Goal: Feedback & Contribution: Submit feedback/report problem

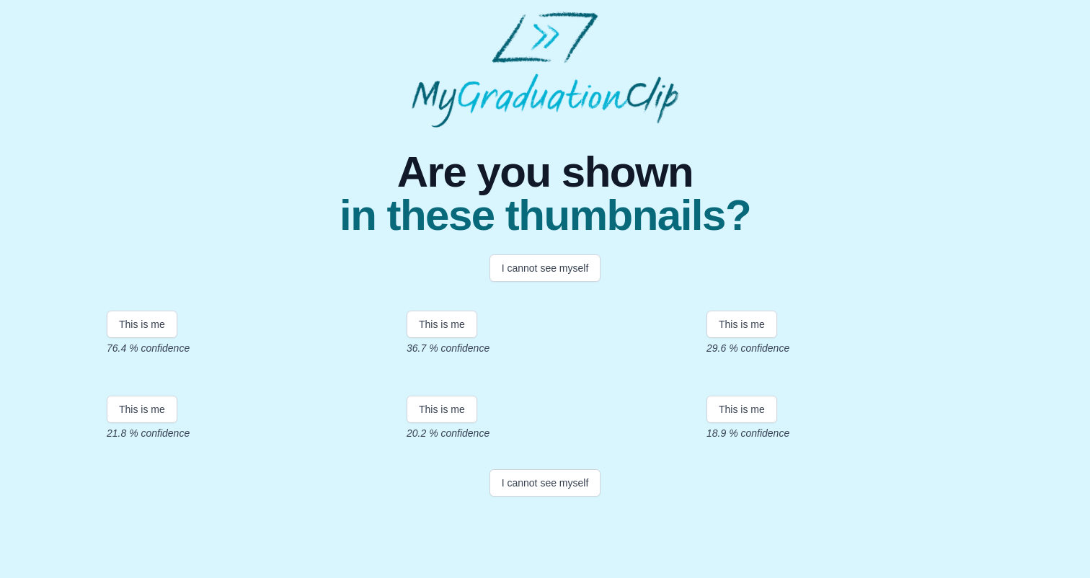
scroll to position [95, 0]
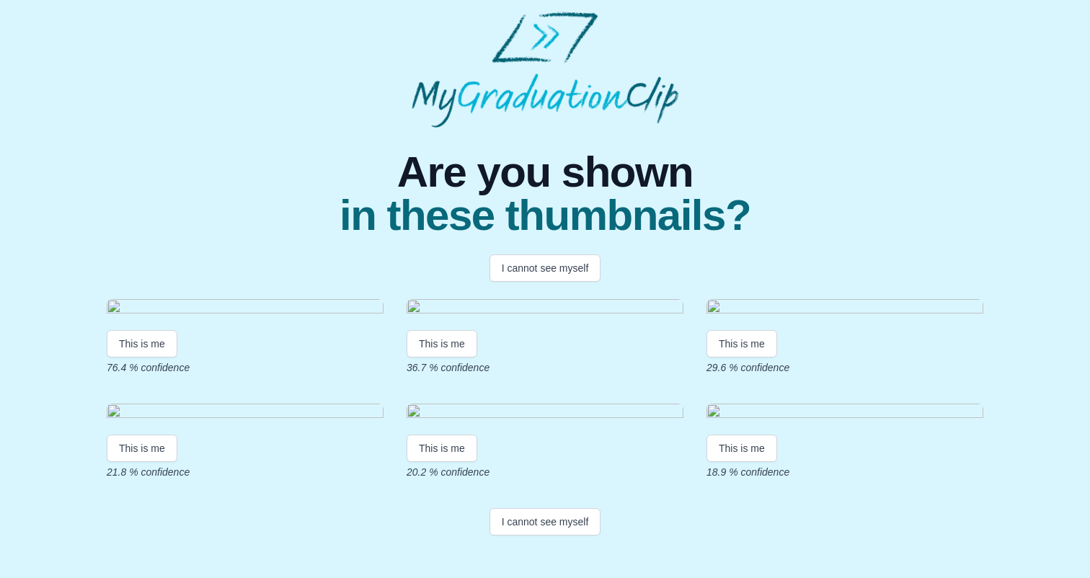
click at [288, 308] on img at bounding box center [245, 308] width 277 height 19
click at [160, 358] on button "This is me" at bounding box center [142, 343] width 71 height 27
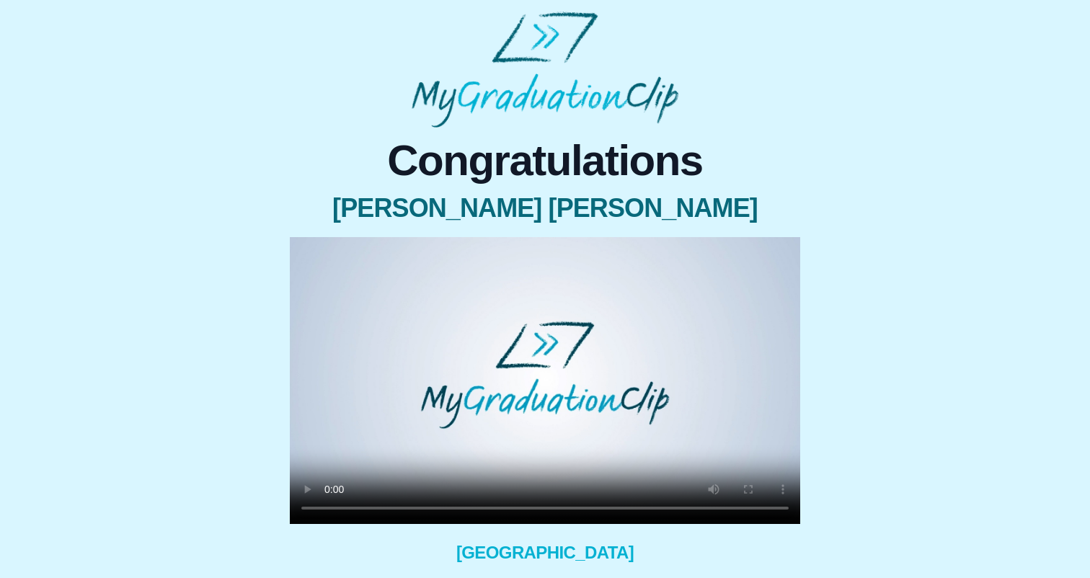
click at [327, 507] on video at bounding box center [545, 380] width 510 height 287
click at [427, 509] on video at bounding box center [545, 380] width 510 height 287
click at [335, 506] on video at bounding box center [545, 380] width 510 height 287
click at [329, 508] on video at bounding box center [545, 380] width 510 height 287
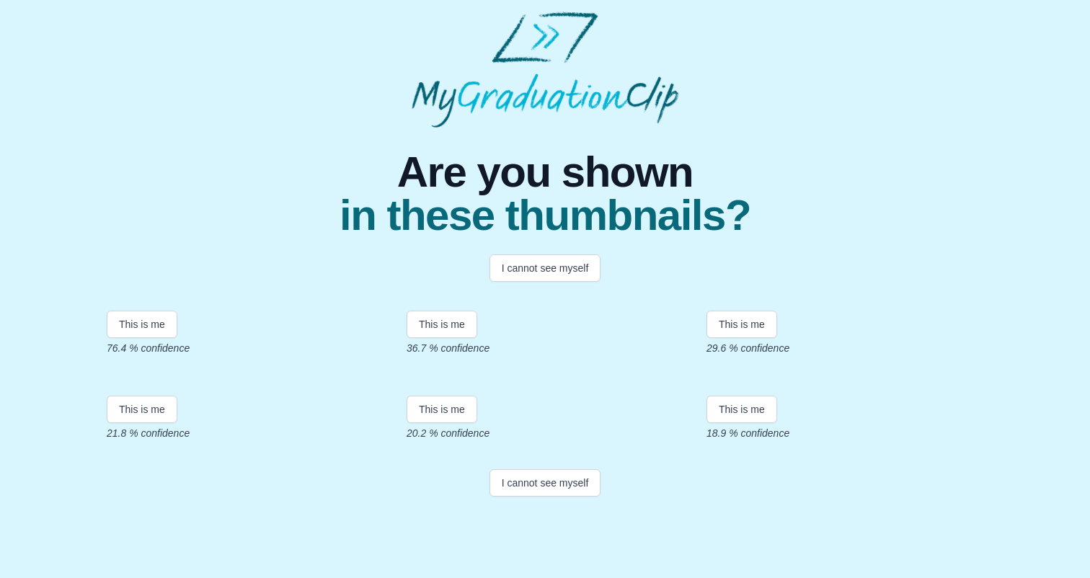
scroll to position [40, 0]
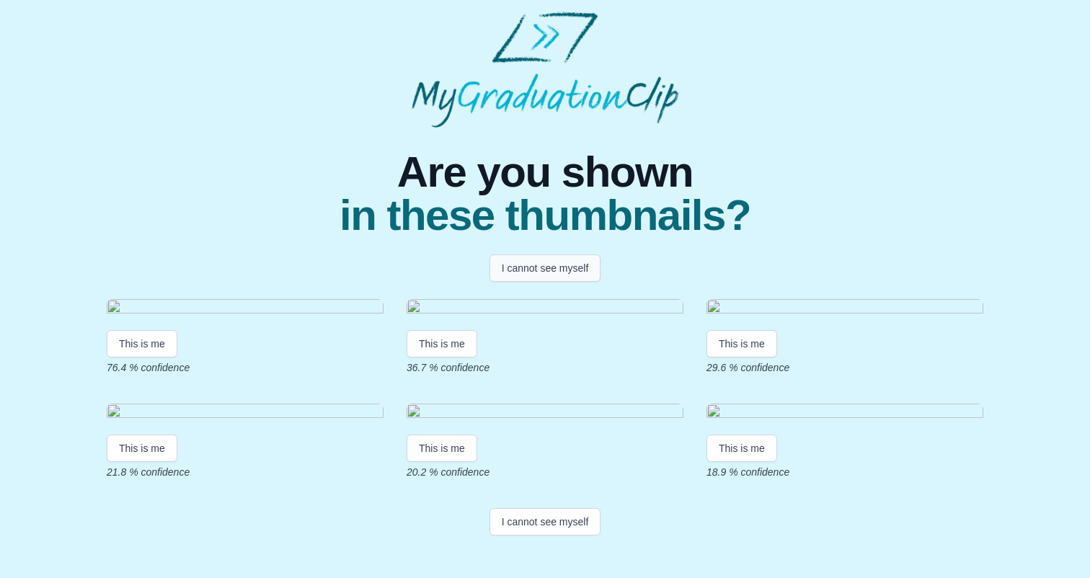
click at [534, 254] on button "I cannot see myself" at bounding box center [545, 267] width 112 height 27
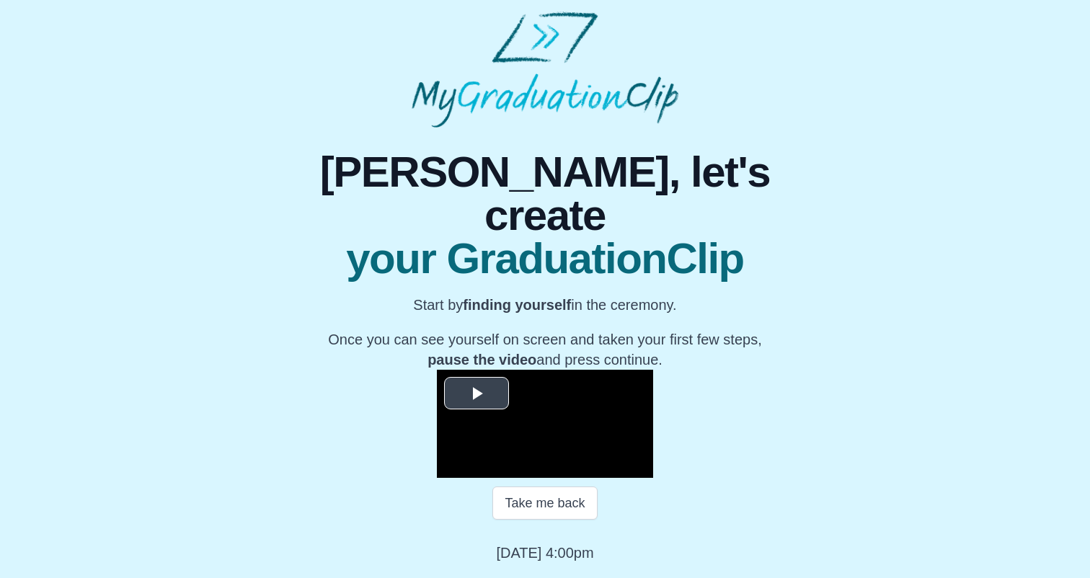
scroll to position [152, 0]
click at [476, 393] on span "Video Player" at bounding box center [476, 393] width 0 height 0
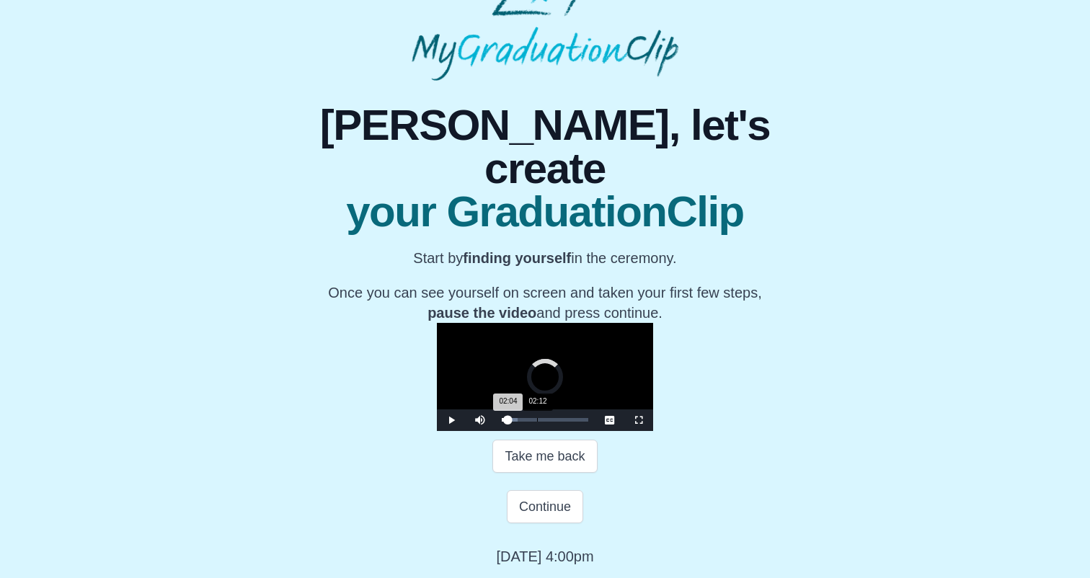
drag, startPoint x: 358, startPoint y: 467, endPoint x: 385, endPoint y: 471, distance: 27.6
click at [494, 431] on div "Loaded : 0% 02:12 02:04 Progress : 0%" at bounding box center [544, 420] width 101 height 22
drag, startPoint x: 385, startPoint y: 471, endPoint x: 437, endPoint y: 474, distance: 52.0
click at [502, 422] on div "06:13 Progress : 0%" at bounding box center [512, 420] width 21 height 4
drag, startPoint x: 438, startPoint y: 475, endPoint x: 466, endPoint y: 475, distance: 28.1
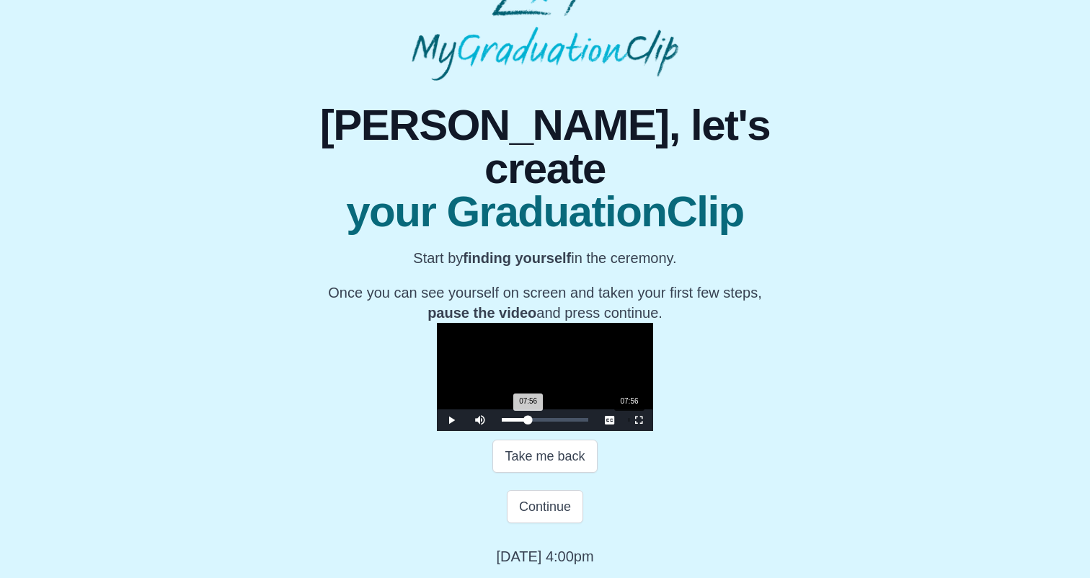
click at [502, 422] on div "07:56 Progress : 0%" at bounding box center [515, 420] width 27 height 4
drag, startPoint x: 466, startPoint y: 475, endPoint x: 484, endPoint y: 475, distance: 18.0
click at [502, 422] on div "09:12 Progress : 0%" at bounding box center [517, 420] width 31 height 4
drag, startPoint x: 484, startPoint y: 475, endPoint x: 514, endPoint y: 474, distance: 29.6
click at [514, 422] on div "11:03 Progress : 0%" at bounding box center [520, 420] width 37 height 4
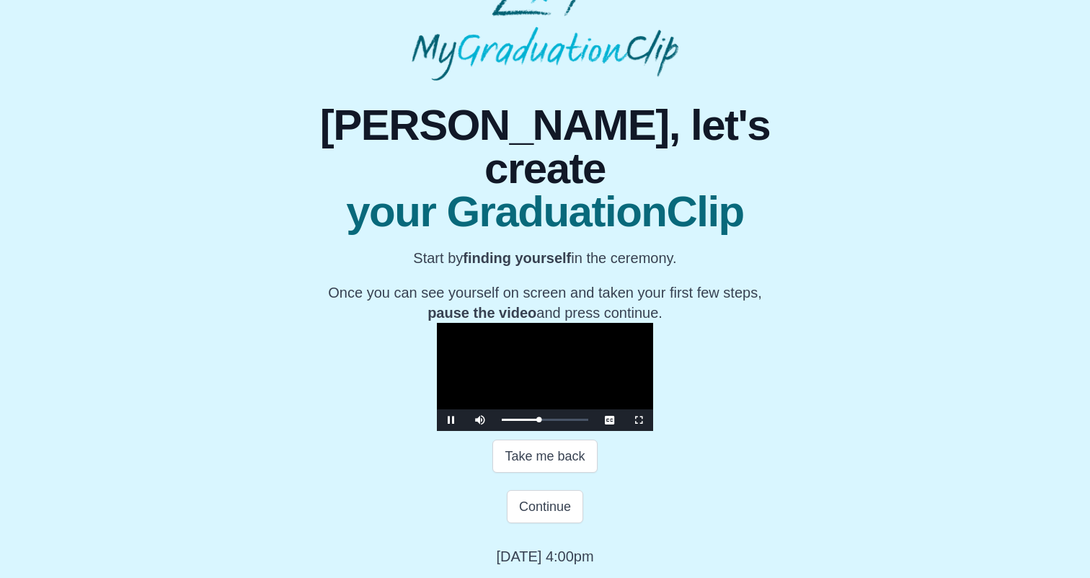
scroll to position [203, 0]
click at [451, 420] on span "Video Player" at bounding box center [451, 420] width 0 height 0
click at [527, 418] on div "11:51 Progress : 0%" at bounding box center [522, 420] width 40 height 4
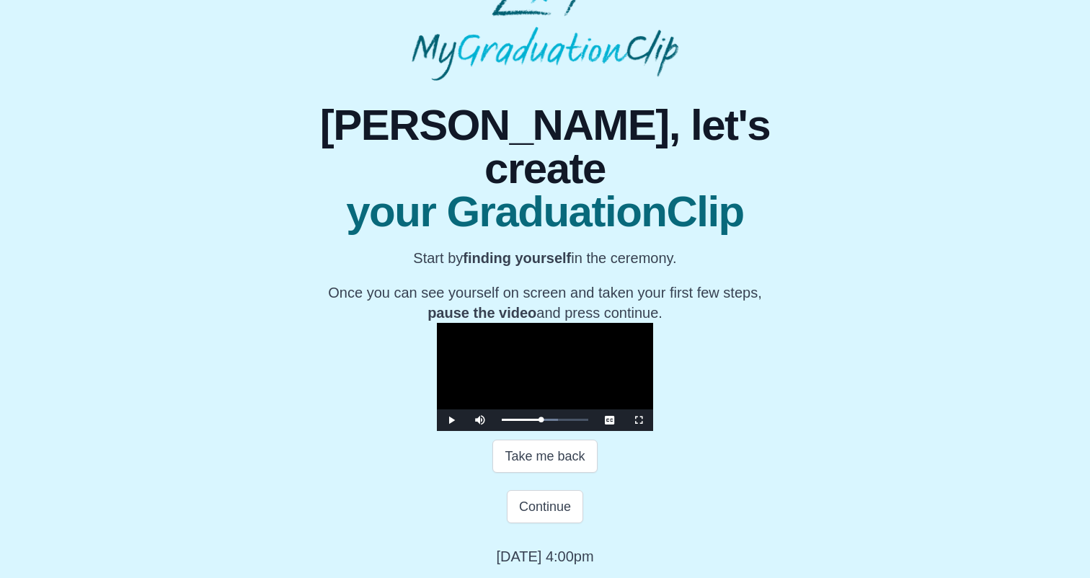
click at [451, 420] on span "Video Player" at bounding box center [451, 420] width 0 height 0
click at [530, 422] on div "12:02 Progress : 0%" at bounding box center [522, 420] width 40 height 4
click at [451, 420] on span "Video Player" at bounding box center [451, 420] width 0 height 0
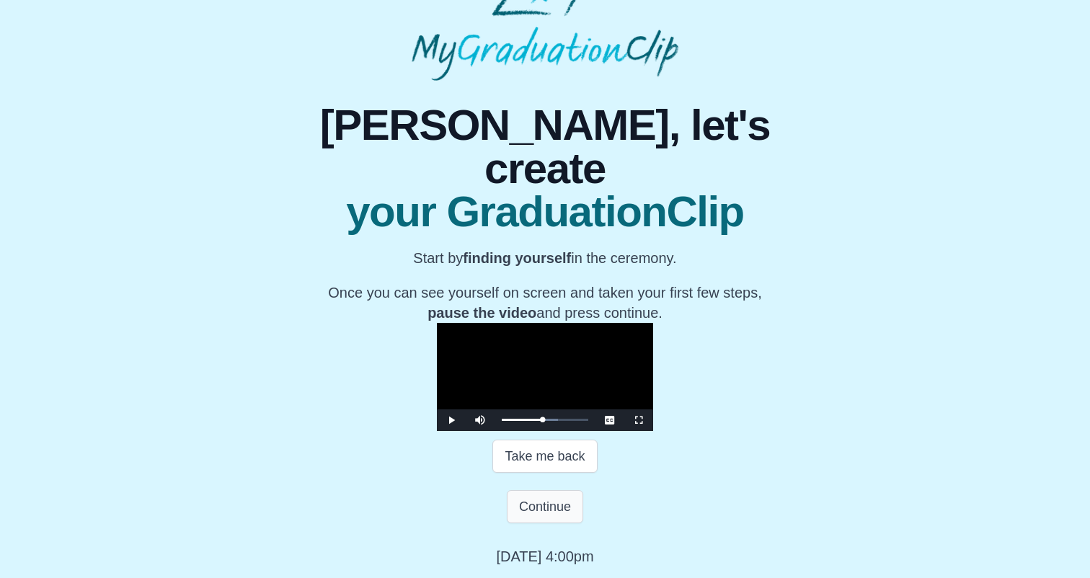
click at [533, 508] on button "Continue" at bounding box center [545, 506] width 76 height 33
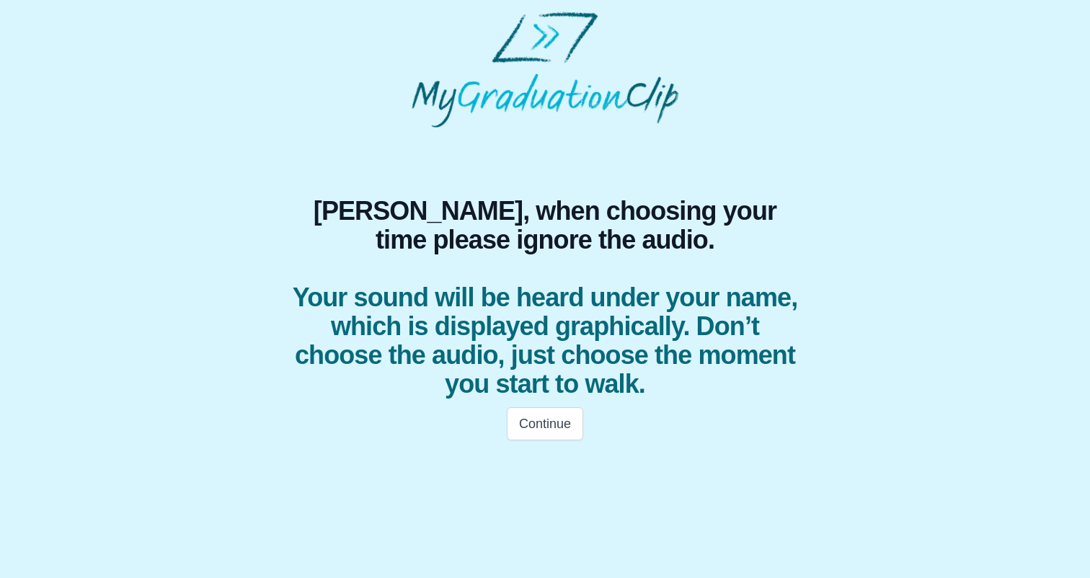
scroll to position [0, 0]
click at [534, 430] on button "Continue" at bounding box center [545, 423] width 76 height 33
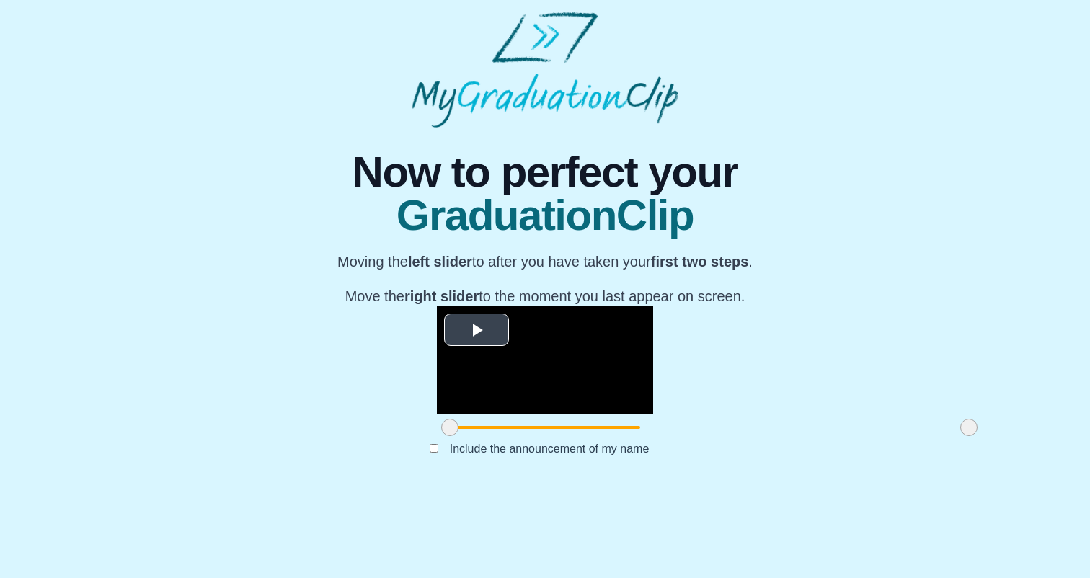
scroll to position [117, 0]
click at [476, 329] on span "Video Player" at bounding box center [476, 329] width 0 height 0
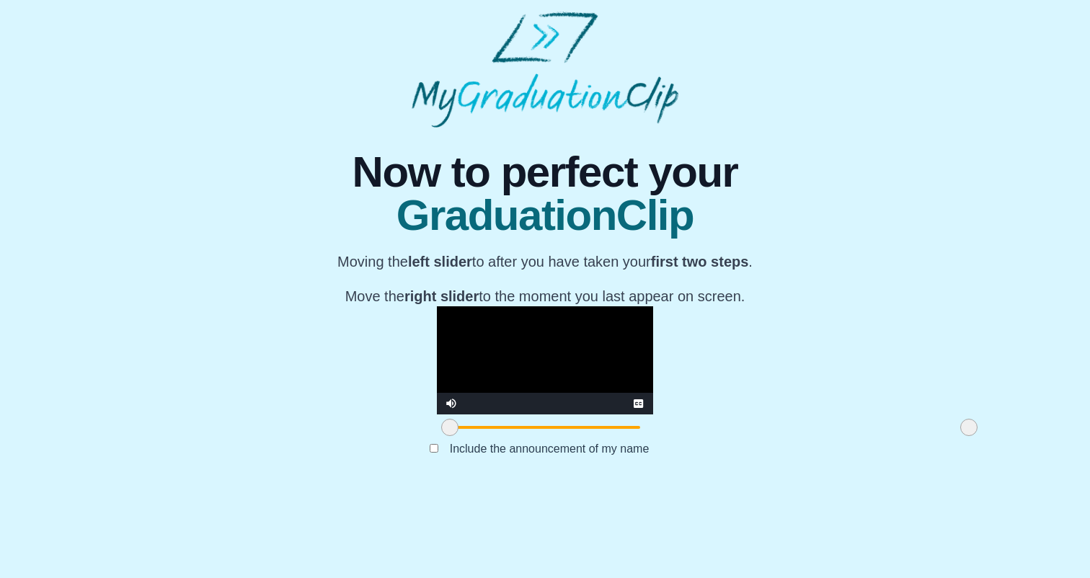
click at [437, 414] on video "Video Player" at bounding box center [545, 360] width 216 height 108
click at [959, 436] on span at bounding box center [967, 427] width 17 height 17
click at [956, 436] on span at bounding box center [964, 427] width 17 height 17
drag, startPoint x: 286, startPoint y: 507, endPoint x: 321, endPoint y: 508, distance: 35.3
click at [473, 436] on span at bounding box center [481, 427] width 17 height 17
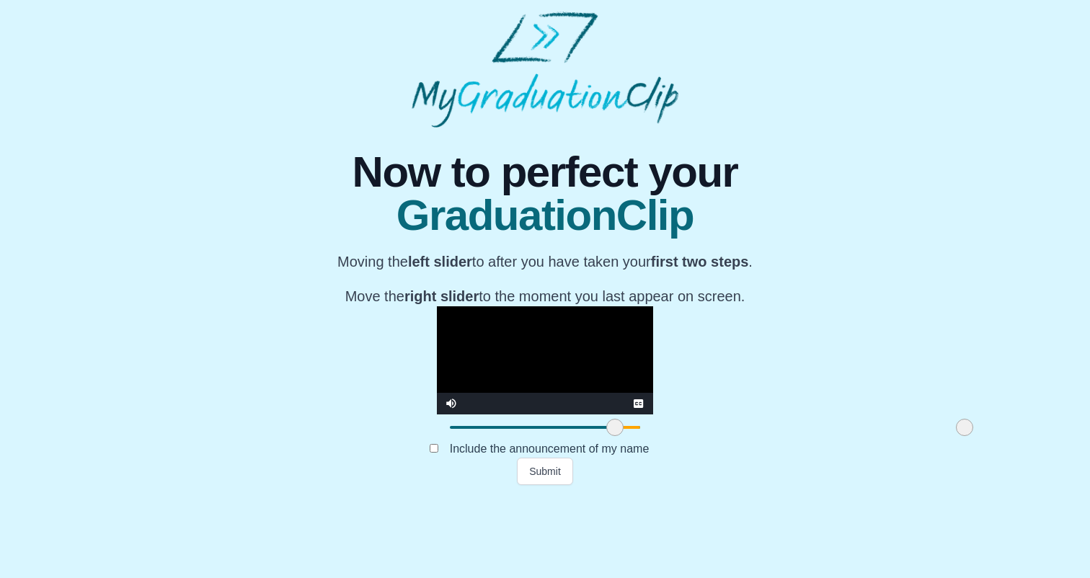
drag, startPoint x: 321, startPoint y: 508, endPoint x: 451, endPoint y: 512, distance: 129.8
click at [606, 436] on span at bounding box center [614, 427] width 17 height 17
click at [605, 436] on span at bounding box center [613, 427] width 17 height 17
click at [546, 485] on button "Submit" at bounding box center [545, 471] width 56 height 27
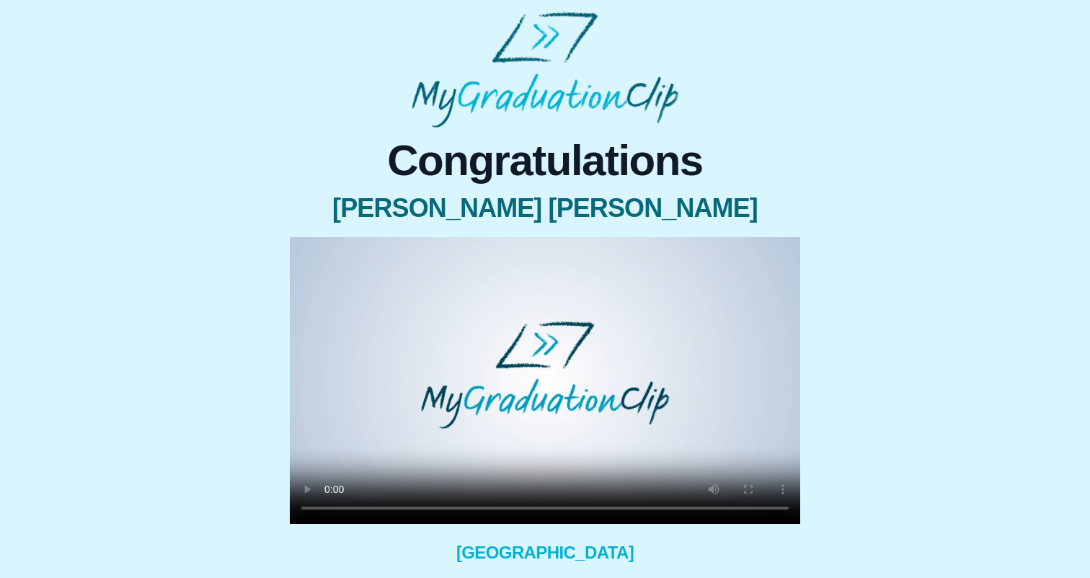
click at [327, 510] on video at bounding box center [545, 380] width 510 height 287
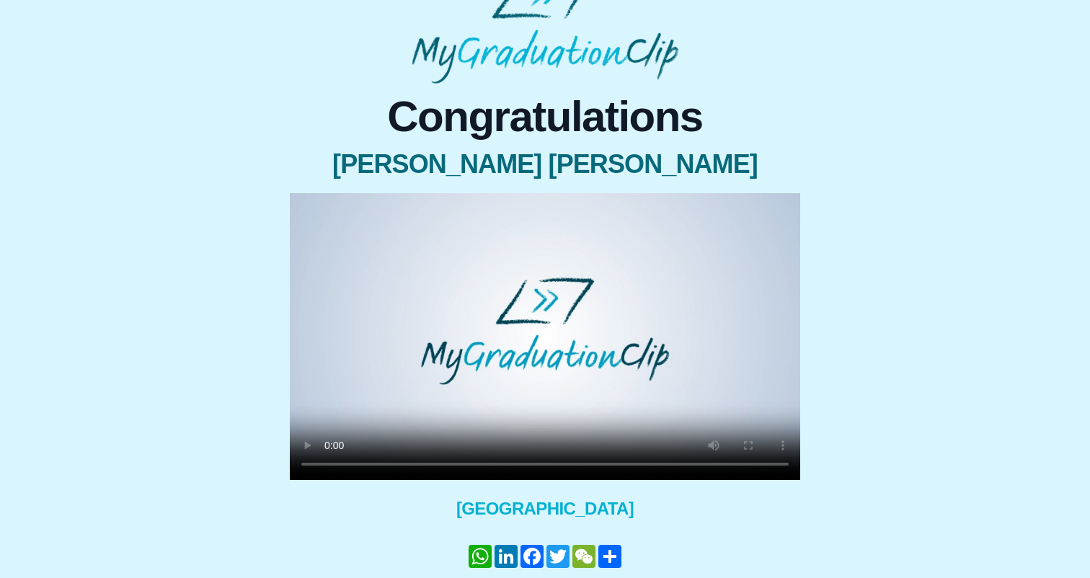
scroll to position [45, 0]
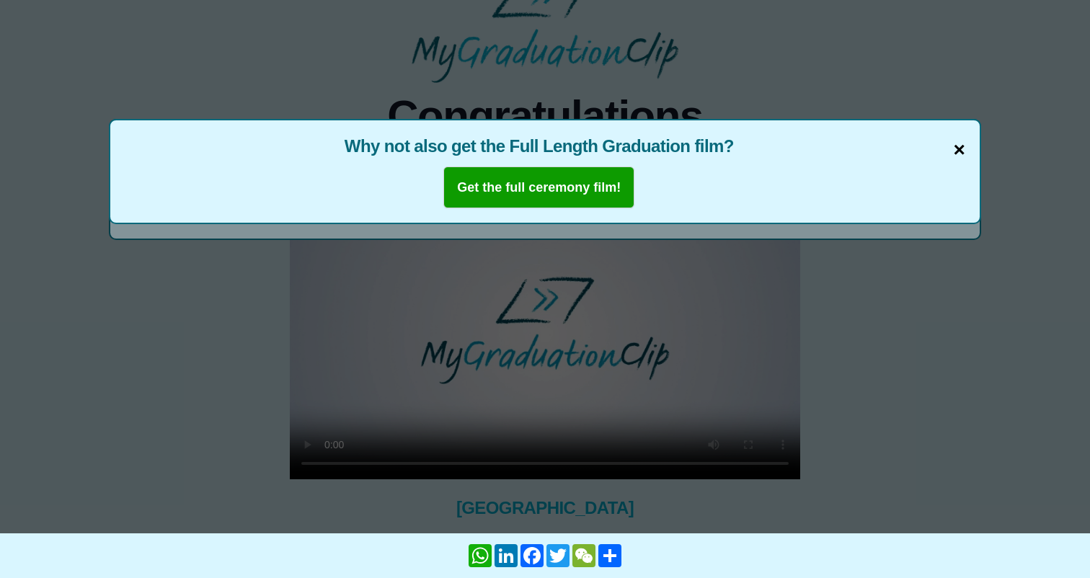
click at [957, 154] on span "×" at bounding box center [959, 150] width 12 height 30
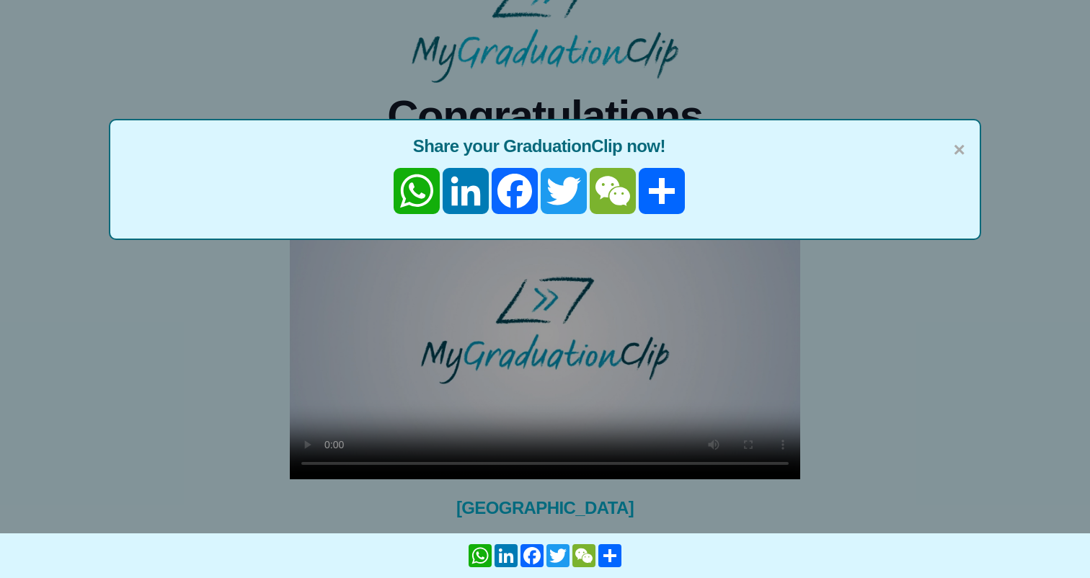
click at [949, 156] on span "Share your GraduationClip now!" at bounding box center [545, 146] width 840 height 23
click at [957, 154] on span "×" at bounding box center [959, 150] width 12 height 30
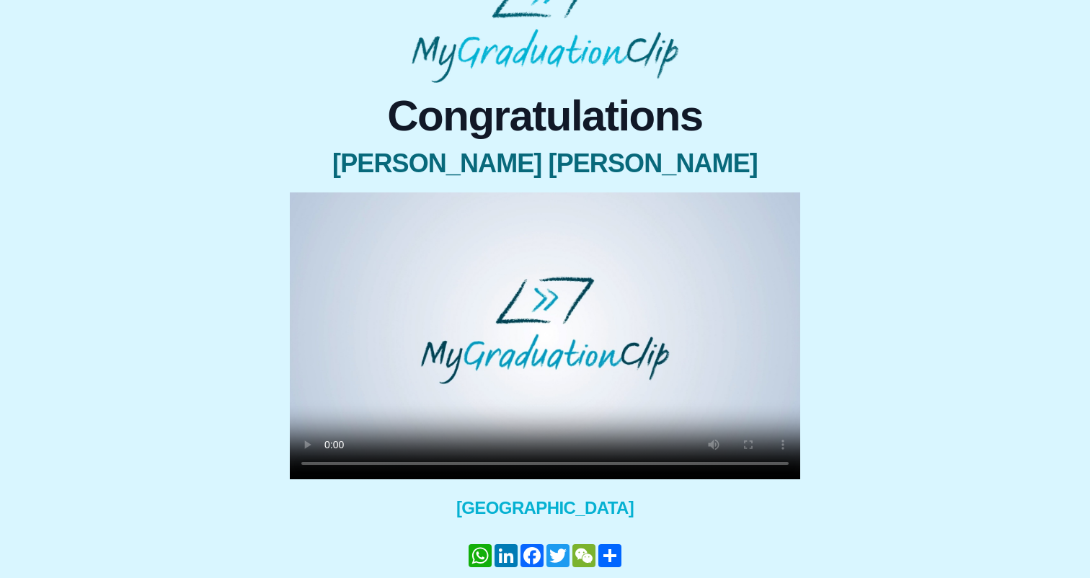
click at [664, 466] on video at bounding box center [545, 335] width 510 height 287
click at [610, 463] on video at bounding box center [545, 335] width 510 height 287
click at [590, 463] on video at bounding box center [545, 335] width 510 height 287
click at [459, 464] on video at bounding box center [545, 335] width 510 height 287
click at [323, 463] on video at bounding box center [545, 335] width 510 height 287
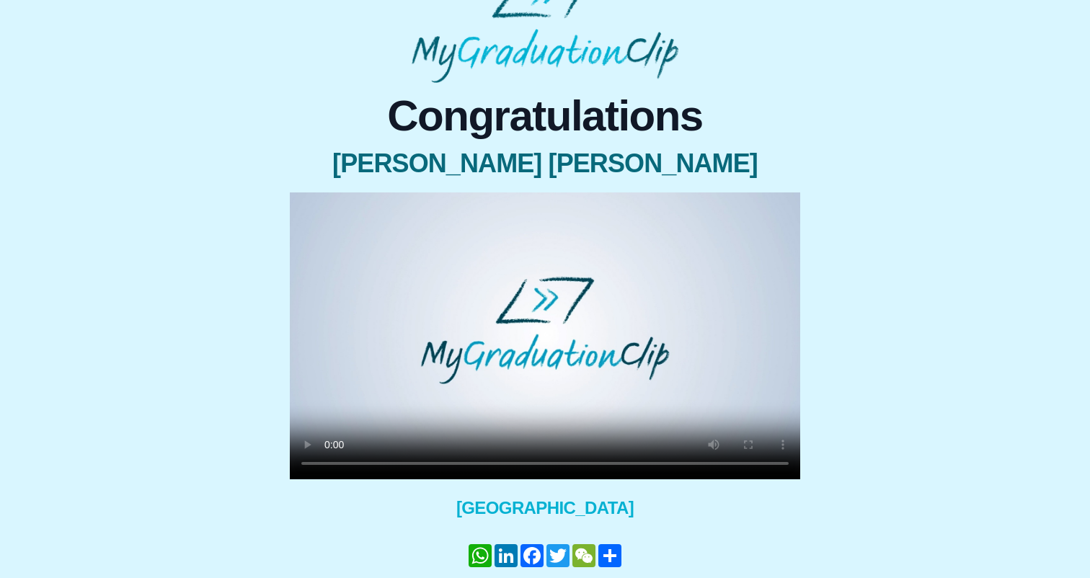
click at [326, 463] on video at bounding box center [545, 335] width 510 height 287
click at [332, 466] on video at bounding box center [545, 335] width 510 height 287
click at [327, 468] on video at bounding box center [545, 335] width 510 height 287
drag, startPoint x: 421, startPoint y: 464, endPoint x: 365, endPoint y: 464, distance: 56.2
click at [365, 464] on video at bounding box center [545, 335] width 510 height 287
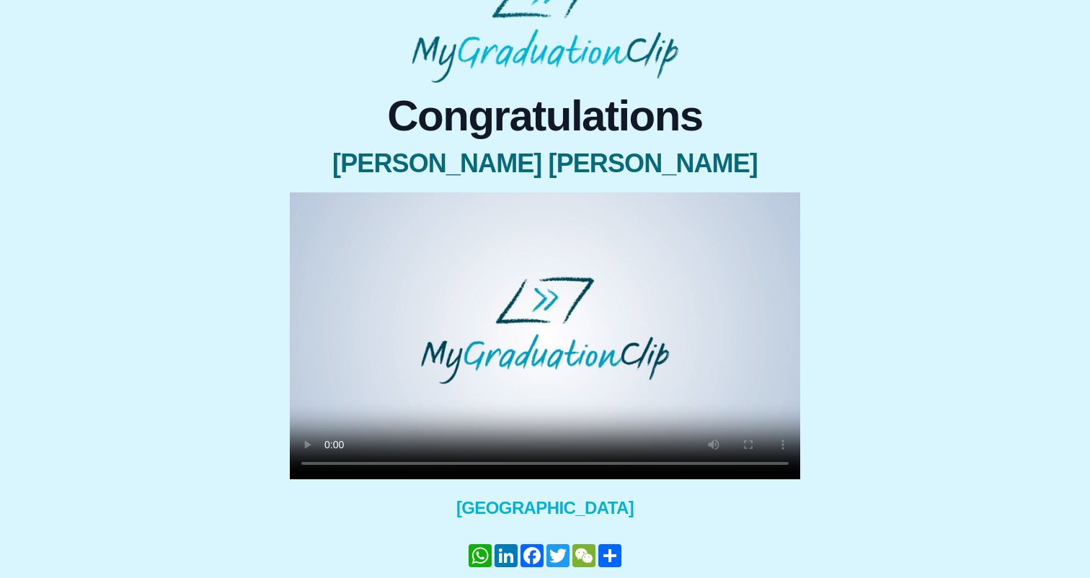
click at [328, 463] on video at bounding box center [545, 335] width 510 height 287
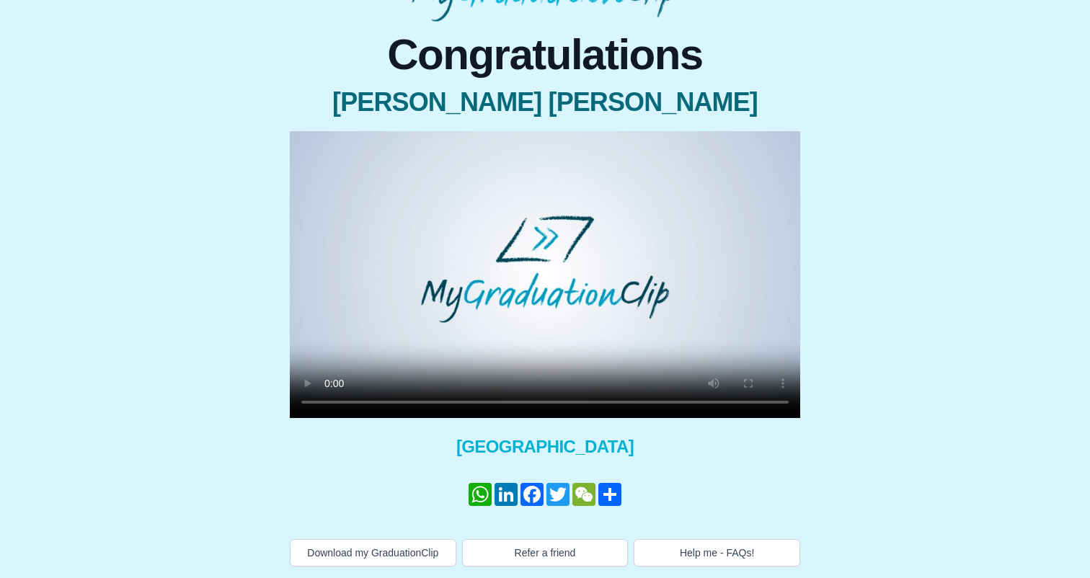
click at [332, 402] on video at bounding box center [545, 274] width 510 height 287
